Goal: Information Seeking & Learning: Learn about a topic

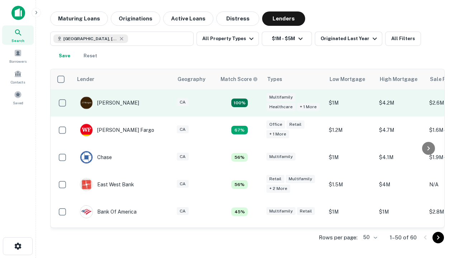
click at [255, 103] on td "100%" at bounding box center [239, 102] width 47 height 27
